Goal: Use online tool/utility: Utilize a website feature to perform a specific function

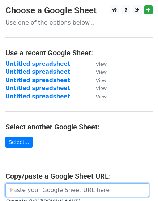
click at [51, 191] on input "url" at bounding box center [76, 190] width 143 height 14
paste input "https://docs.google.com/spreadsheets/d/1wjvoqY6epe4MqPfxWD49Bi42MjmqZD6A7hMUfkz…"
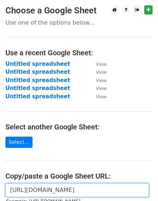
scroll to position [0, 158]
type input "https://docs.google.com/spreadsheets/d/1wjvoqY6epe4MqPfxWD49Bi42MjmqZD6A7hMUfkz…"
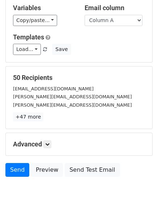
scroll to position [80, 0]
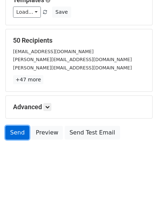
click at [13, 131] on link "Send" at bounding box center [17, 133] width 24 height 14
